Goal: Communication & Community: Ask a question

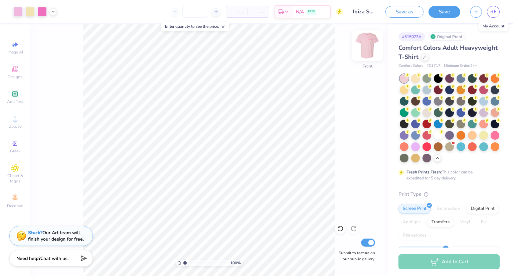
click at [369, 43] on img at bounding box center [367, 45] width 27 height 27
click at [366, 12] on input "Ibiza Shell Design" at bounding box center [364, 11] width 33 height 13
click at [493, 8] on span "RF" at bounding box center [493, 12] width 6 height 8
click at [491, 9] on span "RF" at bounding box center [493, 12] width 6 height 8
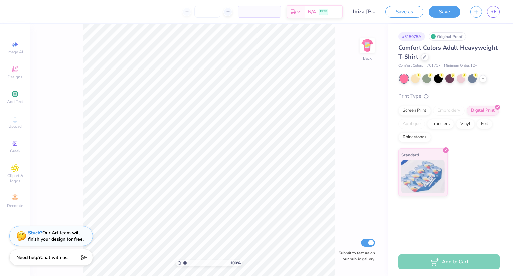
click at [46, 255] on span "Chat with us." at bounding box center [54, 257] width 28 height 6
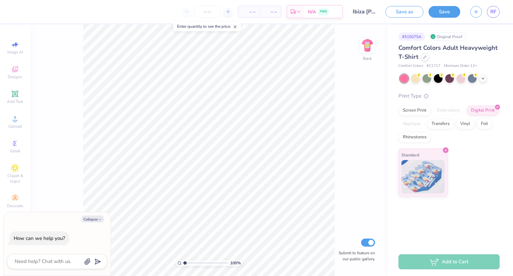
type textarea "x"
click at [49, 259] on textarea at bounding box center [48, 261] width 68 height 9
type textarea "a"
type textarea "x"
type textarea "ad"
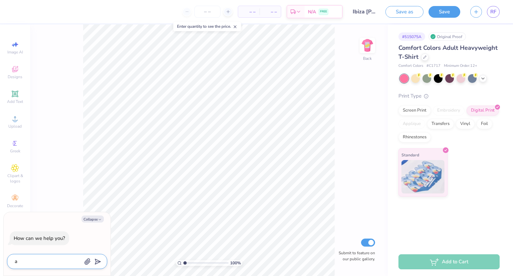
type textarea "x"
type textarea "add"
type textarea "x"
type textarea "add"
type textarea "x"
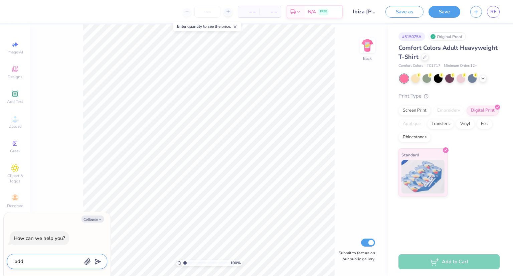
type textarea "add a"
type textarea "x"
type textarea "add an"
type textarea "x"
type textarea "add ano"
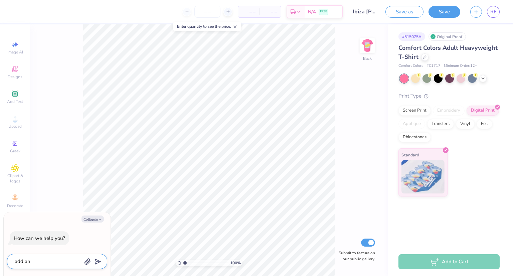
type textarea "x"
type textarea "add anot"
type textarea "x"
type textarea "add anoth"
type textarea "x"
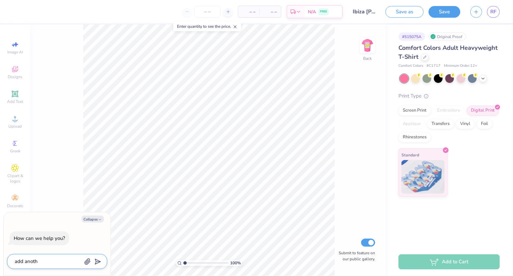
type textarea "add anothe"
type textarea "x"
type textarea "add another"
type textarea "x"
type textarea "add another"
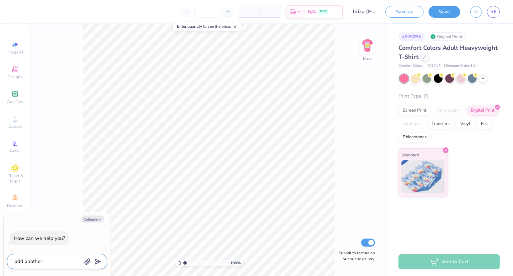
type textarea "x"
type textarea "add another c"
type textarea "x"
type textarea "add another co"
type textarea "x"
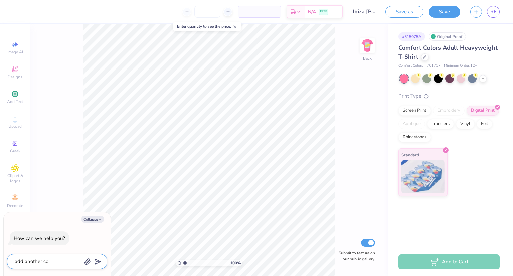
type textarea "add another col"
type textarea "x"
type textarea "add another colo"
type textarea "x"
type textarea "add another color"
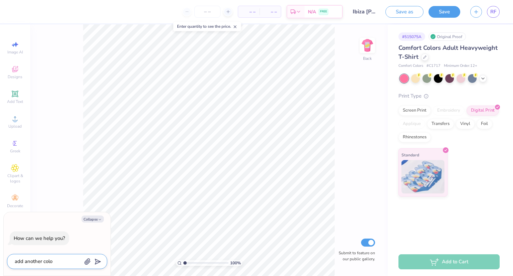
type textarea "x"
type textarea "add another color"
type textarea "x"
type textarea "add another color o"
type textarea "x"
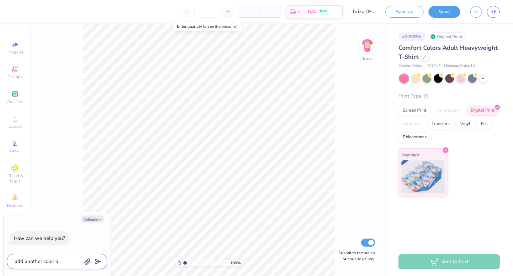
type textarea "add another color op"
type textarea "x"
type textarea "add another color opt"
type textarea "x"
type textarea "add another color optui"
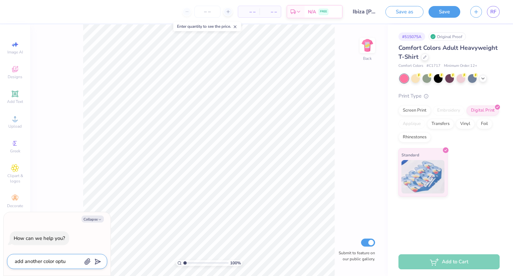
type textarea "x"
type textarea "add another color optuioi"
type textarea "x"
type textarea "add another color optuioinb"
type textarea "x"
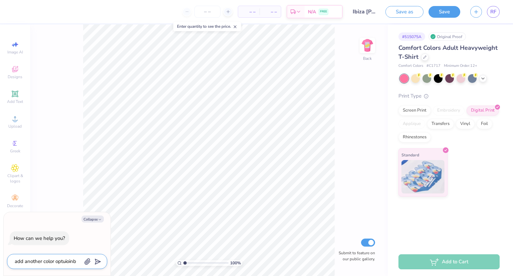
type textarea "add another color optuioin"
type textarea "x"
type textarea "add another color optuioi"
type textarea "x"
type textarea "add another color optuio"
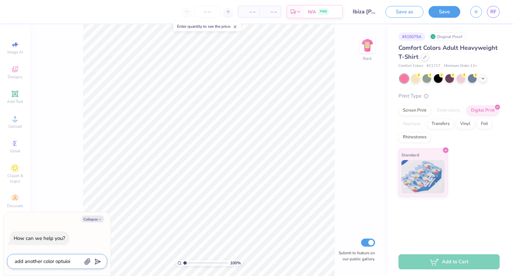
type textarea "x"
type textarea "add another color optui"
type textarea "x"
type textarea "add another color optu"
type textarea "x"
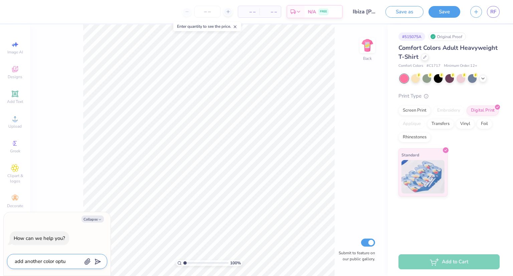
type textarea "add another color opt"
type textarea "x"
type textarea "add another color opti"
type textarea "x"
type textarea "add another color optio"
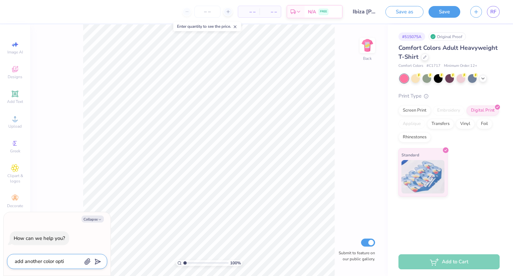
type textarea "x"
type textarea "add another color option"
type textarea "x"
type textarea "add another color option"
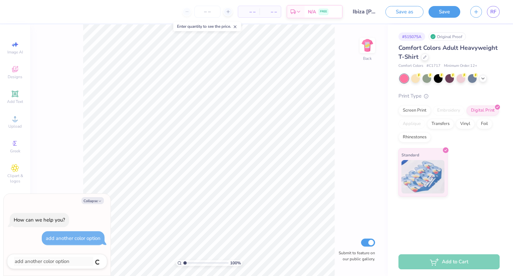
type textarea "x"
drag, startPoint x: 57, startPoint y: 244, endPoint x: 29, endPoint y: 241, distance: 27.6
click at [29, 241] on div "How can we help you? add another color option" at bounding box center [57, 228] width 100 height 43
click at [53, 158] on div "100 % Back Submit to feature on our public gallery." at bounding box center [209, 150] width 358 height 252
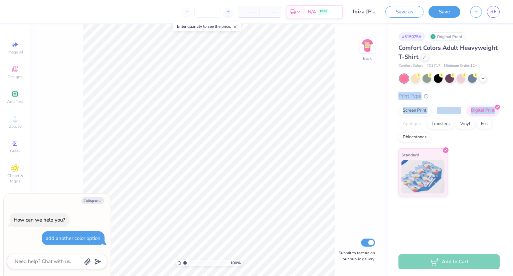
drag, startPoint x: 391, startPoint y: 93, endPoint x: 512, endPoint y: 122, distance: 124.1
click at [512, 122] on div "# 515075A Original Proof Comfort Colors Adult Heavyweight T-Shirt Comfort Color…" at bounding box center [450, 110] width 125 height 172
click at [488, 146] on div "Print Type Screen Print Embroidery Digital Print Applique Transfers Vinyl Foil …" at bounding box center [449, 144] width 101 height 105
drag, startPoint x: 488, startPoint y: 78, endPoint x: 460, endPoint y: 67, distance: 30.5
click at [460, 67] on div "Comfort Colors Adult Heavyweight T-Shirt Comfort Colors # C1717 Minimum Order: …" at bounding box center [449, 119] width 101 height 153
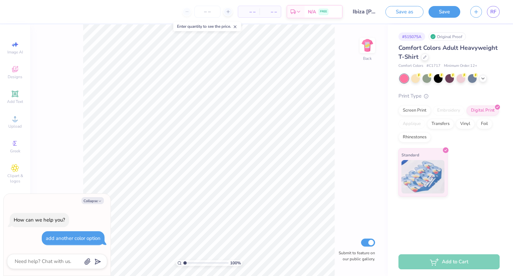
click at [440, 98] on div "Print Type" at bounding box center [449, 96] width 101 height 8
click at [367, 46] on img at bounding box center [367, 45] width 27 height 27
click at [364, 42] on img at bounding box center [367, 45] width 27 height 27
type textarea "x"
drag, startPoint x: 390, startPoint y: 18, endPoint x: 438, endPoint y: 31, distance: 49.9
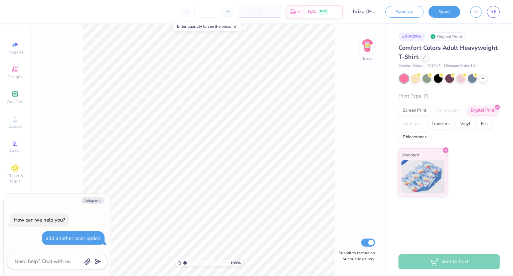
click at [437, 26] on div "– – Per Item – – Total Est. Delivery N/A FREE Design Title Ibiza Flowe Shirt Sa…" at bounding box center [256, 138] width 513 height 276
click at [457, 187] on div "Standard" at bounding box center [449, 172] width 101 height 48
click at [497, 10] on link "RF" at bounding box center [493, 12] width 13 height 12
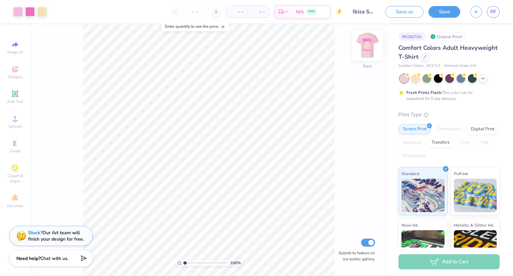
click at [367, 48] on img at bounding box center [367, 45] width 27 height 27
click at [367, 48] on img at bounding box center [367, 45] width 13 height 13
click at [493, 11] on span "RF" at bounding box center [493, 12] width 6 height 8
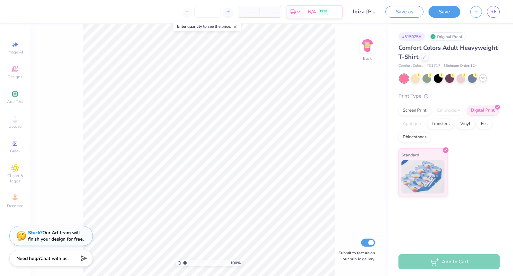
click at [482, 80] on icon at bounding box center [482, 77] width 5 height 5
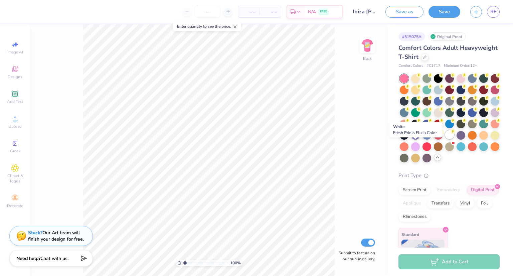
click at [445, 139] on div at bounding box center [449, 134] width 9 height 9
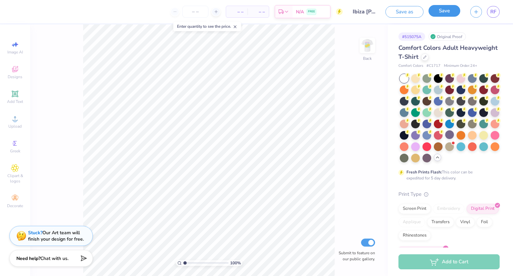
click at [441, 10] on button "Save" at bounding box center [445, 11] width 32 height 12
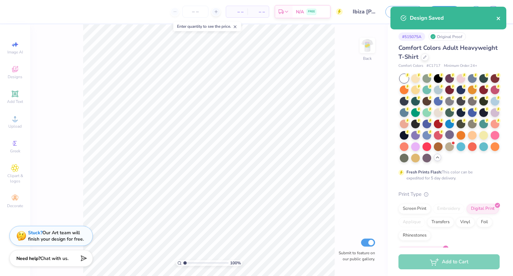
click at [498, 18] on icon "close" at bounding box center [498, 18] width 5 height 5
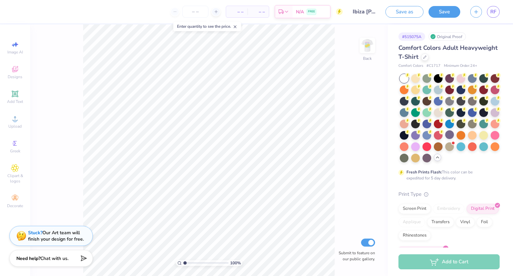
click at [491, 12] on div "Design Saved" at bounding box center [448, 20] width 119 height 30
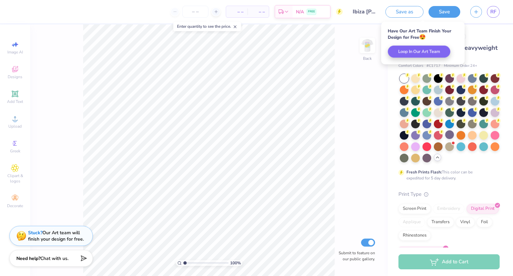
click at [488, 17] on div "RF" at bounding box center [493, 12] width 13 height 12
click at [492, 14] on span "RF" at bounding box center [493, 12] width 6 height 8
